Goal: Check status: Check status

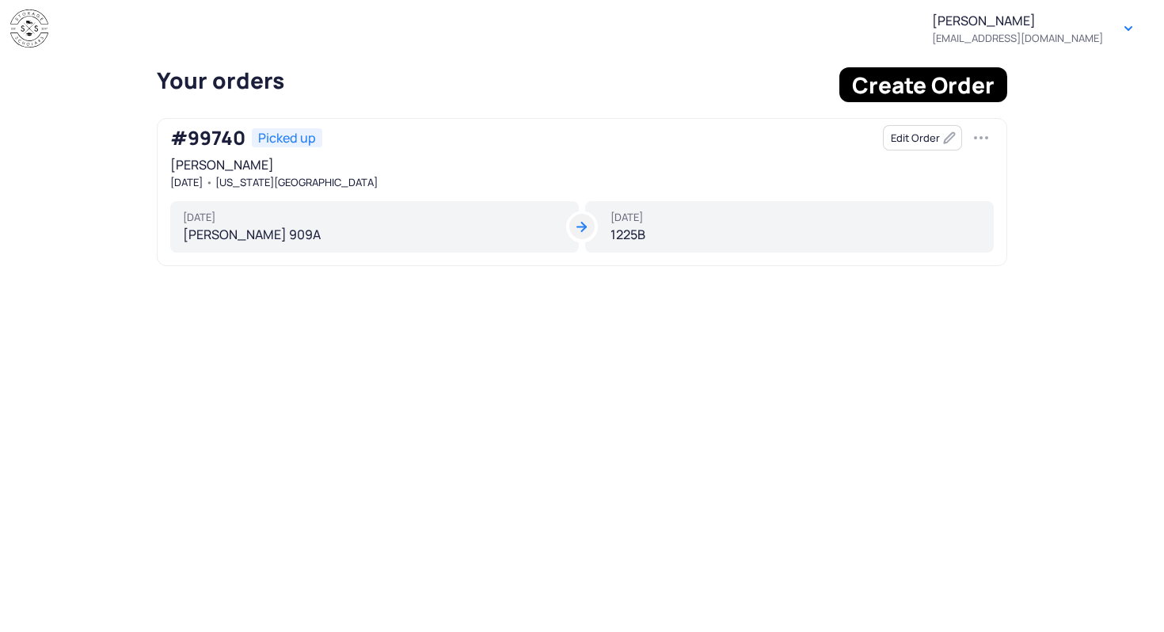
click at [972, 135] on button "button" at bounding box center [981, 137] width 25 height 25
click at [584, 227] on tui-avatar at bounding box center [581, 226] width 25 height 25
click at [583, 227] on tui-avatar at bounding box center [581, 226] width 25 height 25
click at [661, 229] on div "[DATE] 1225B" at bounding box center [789, 227] width 409 height 52
click at [233, 132] on span "#99740" at bounding box center [207, 138] width 75 height 22
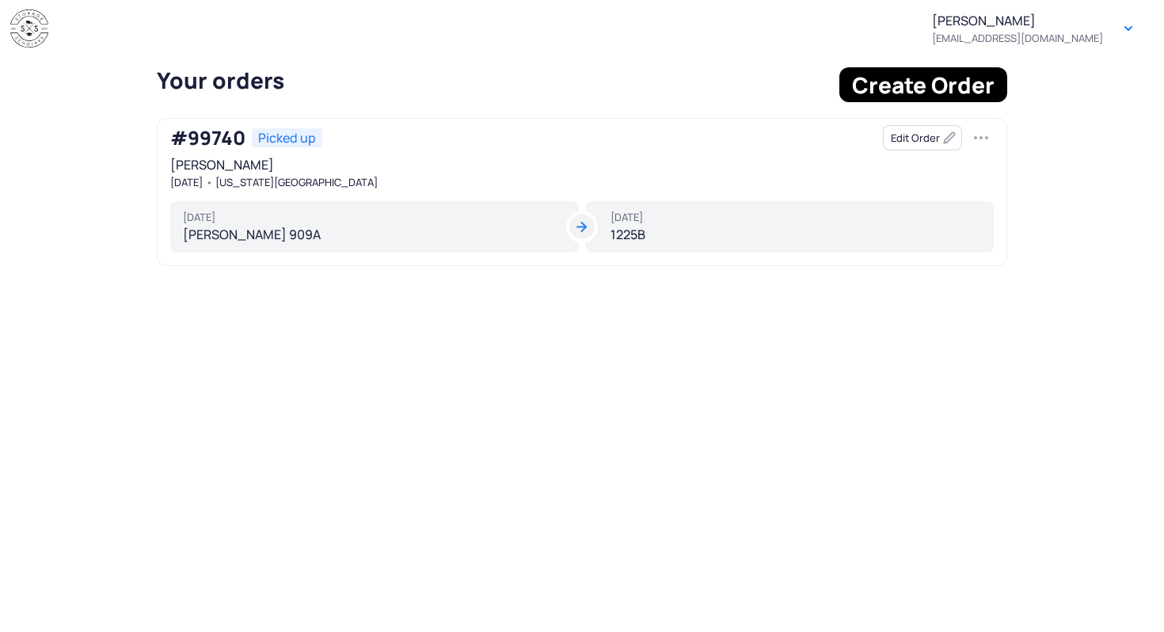
click at [209, 168] on div "[PERSON_NAME] [DATE] [US_STATE][GEOGRAPHIC_DATA]" at bounding box center [582, 173] width 824 height 32
click at [203, 178] on li "[DATE]" at bounding box center [180, 182] width 45 height 13
click at [1132, 44] on div "[PERSON_NAME] [EMAIL_ADDRESS][DOMAIN_NAME] Button" at bounding box center [1036, 28] width 234 height 44
click at [1132, 36] on button "Button" at bounding box center [1128, 28] width 25 height 25
click at [966, 140] on div "Edit Order" at bounding box center [938, 137] width 111 height 25
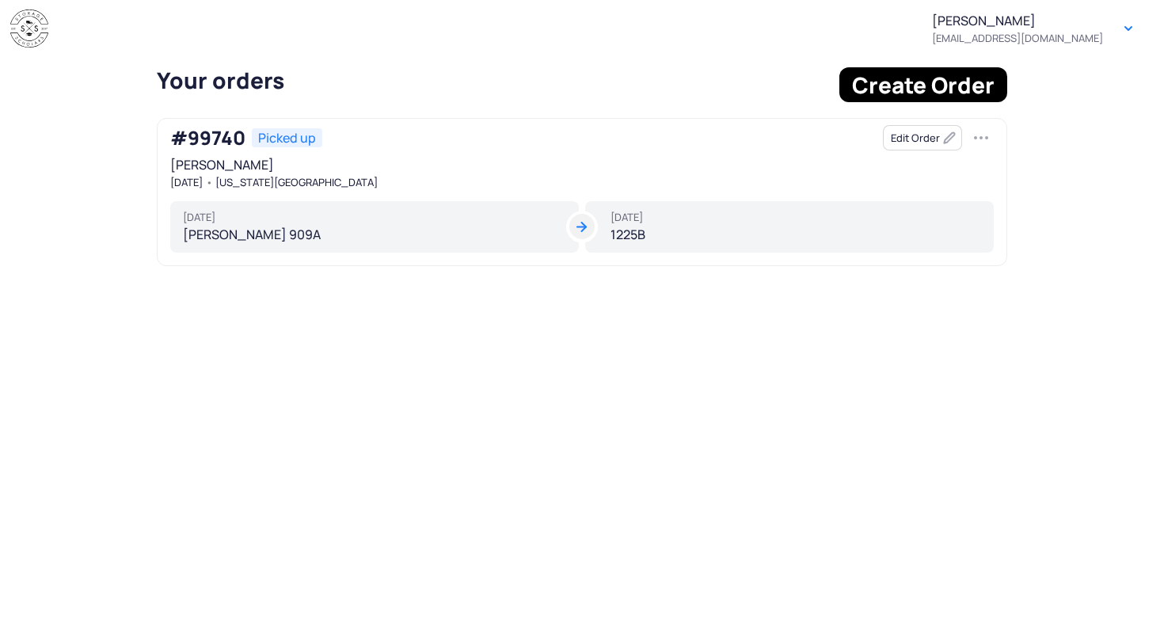
click at [950, 140] on button "Edit Order" at bounding box center [922, 137] width 79 height 25
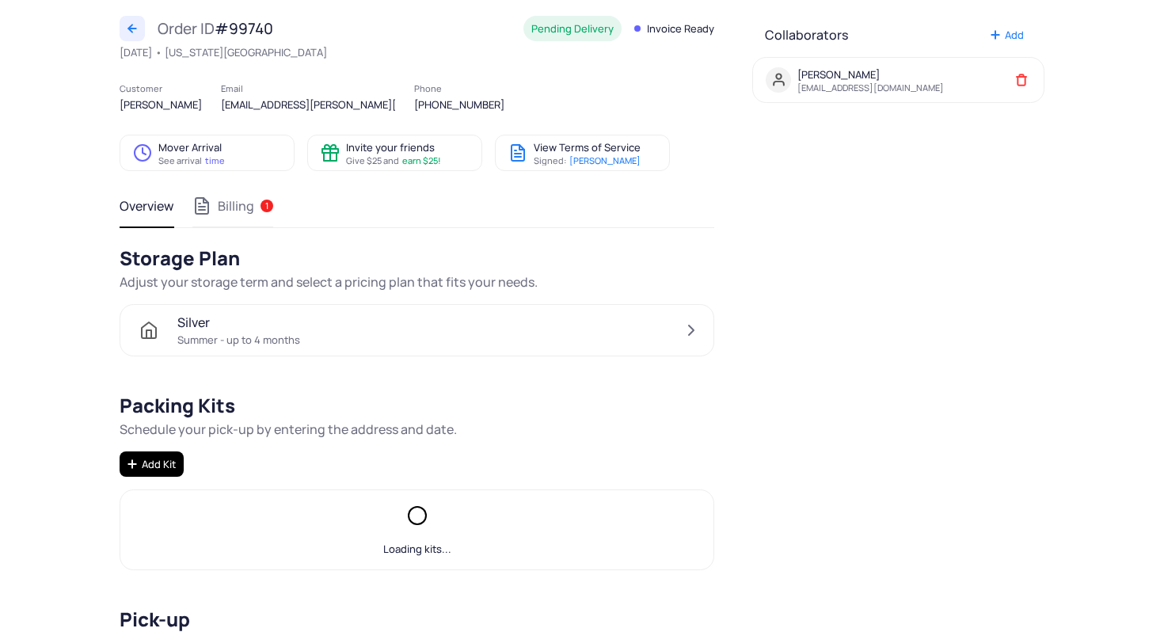
click at [219, 207] on span "Billing 1" at bounding box center [232, 205] width 81 height 19
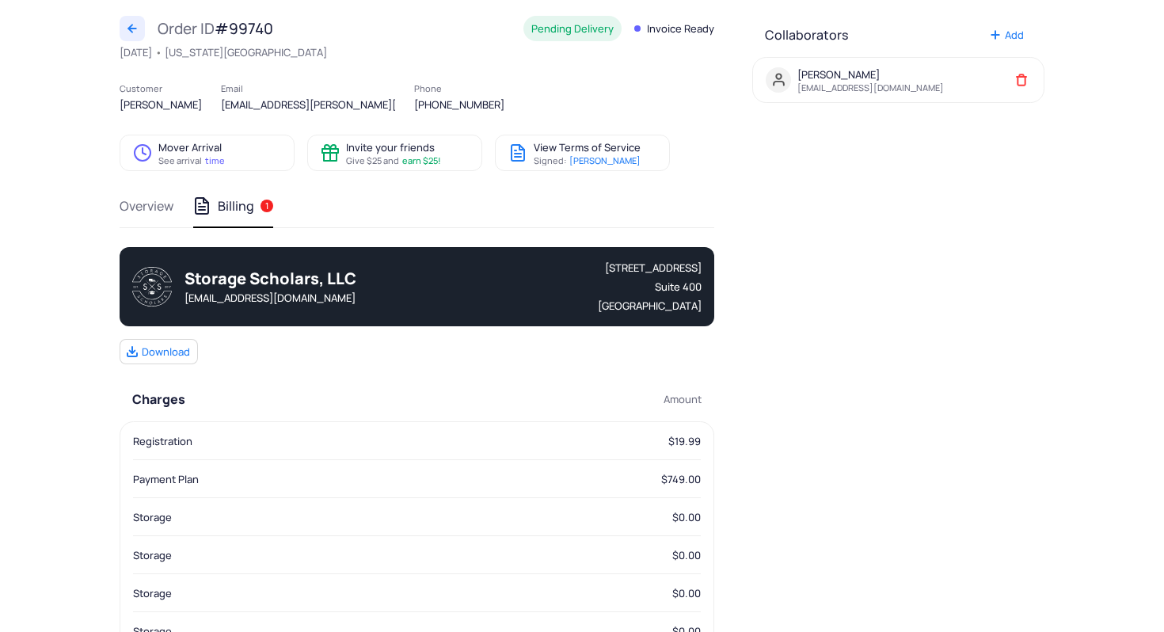
scroll to position [19, 0]
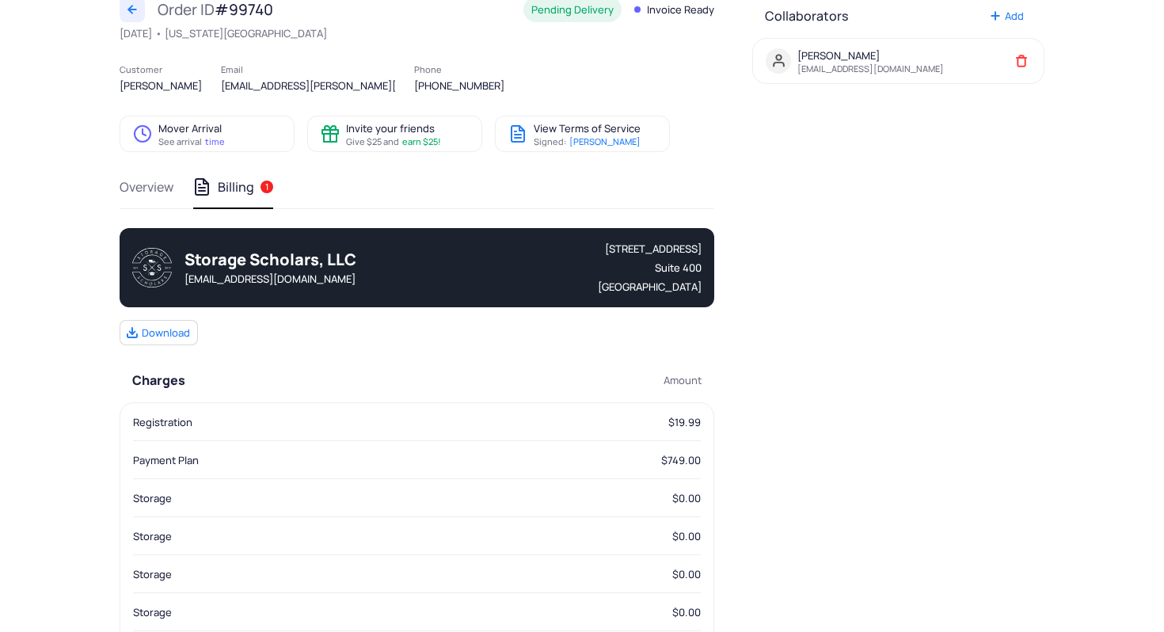
click at [192, 188] on nav "Overview Billing 1" at bounding box center [417, 187] width 595 height 44
click at [166, 188] on span "Overview" at bounding box center [147, 186] width 54 height 19
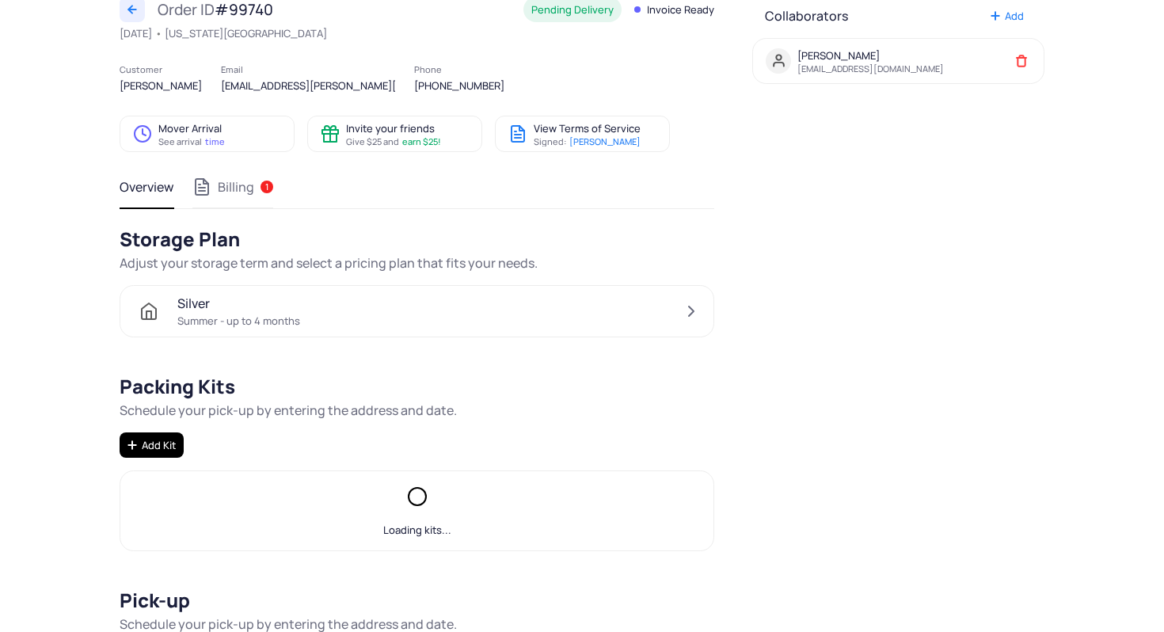
click at [268, 186] on tui-badge-notification "1" at bounding box center [267, 187] width 13 height 13
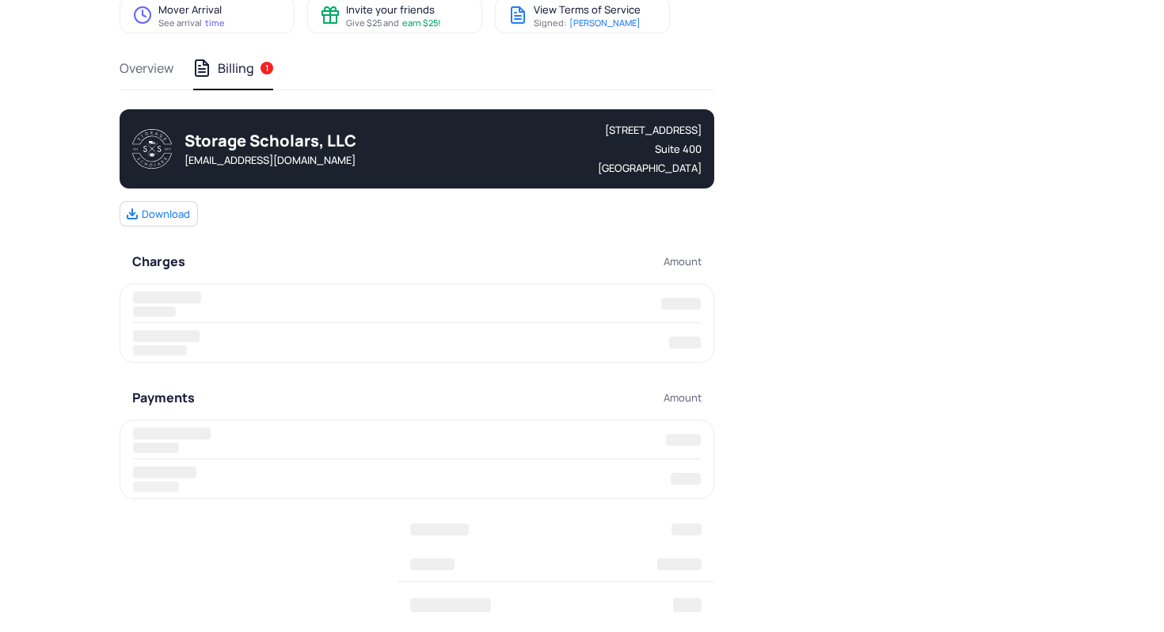
scroll to position [169, 0]
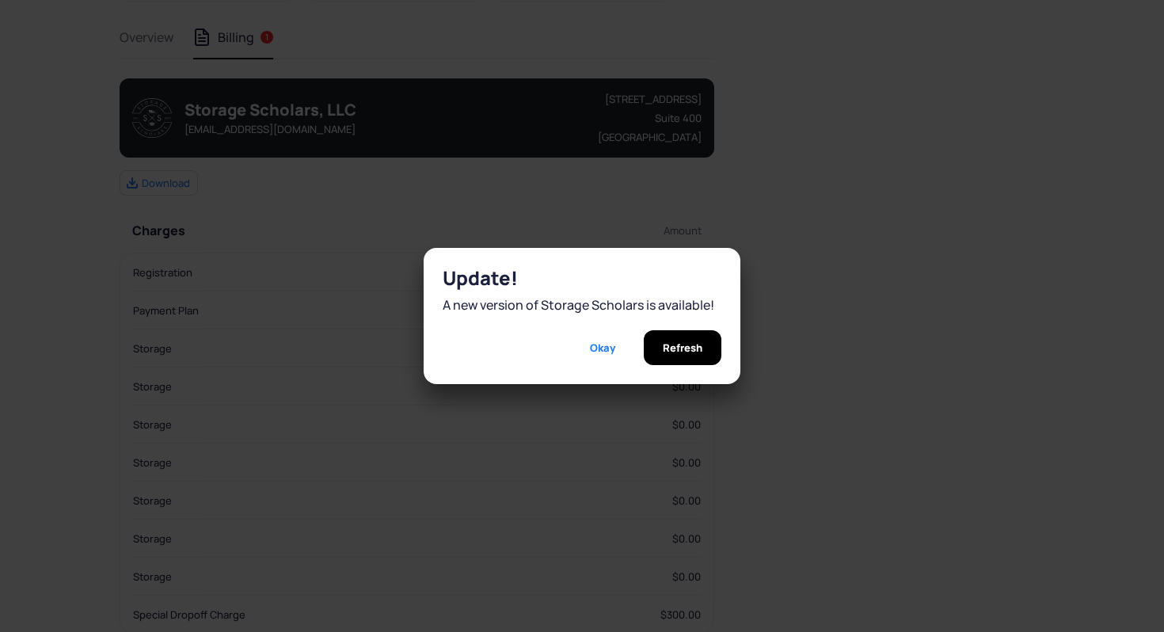
click at [670, 357] on span "Refresh" at bounding box center [683, 347] width 40 height 35
